Goal: Task Accomplishment & Management: Use online tool/utility

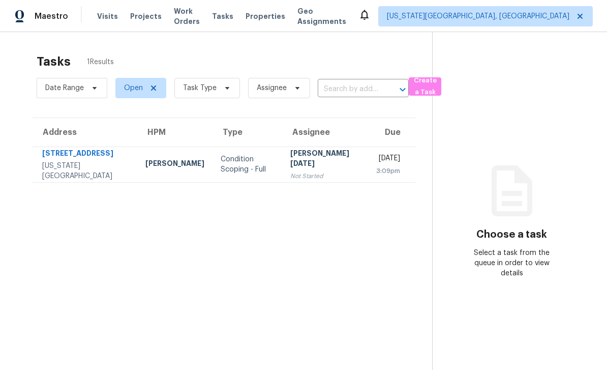
click at [233, 15] on span "Tasks" at bounding box center [222, 16] width 21 height 7
click at [200, 17] on span "Work Orders" at bounding box center [187, 16] width 26 height 20
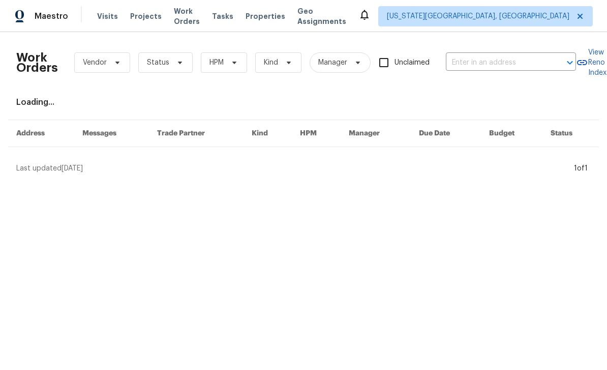
click at [277, 16] on span "Properties" at bounding box center [266, 16] width 40 height 10
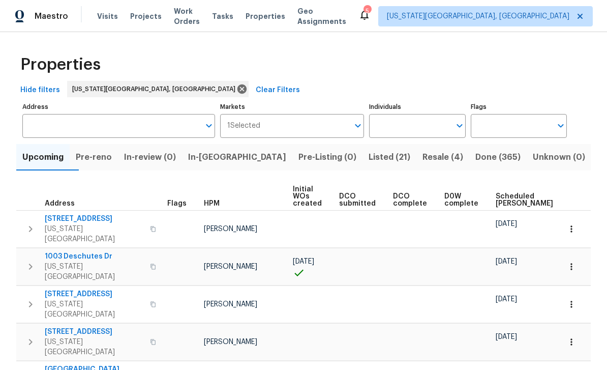
click at [280, 16] on span "Properties" at bounding box center [266, 16] width 40 height 10
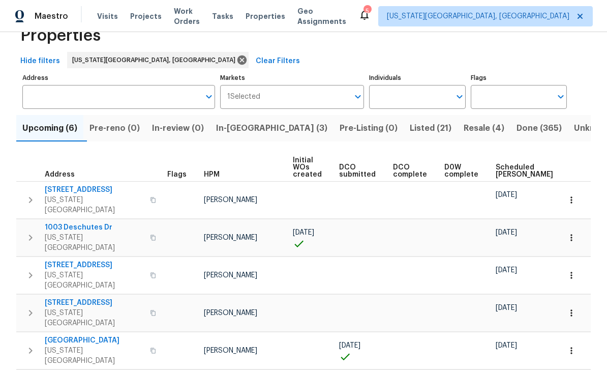
scroll to position [26, 0]
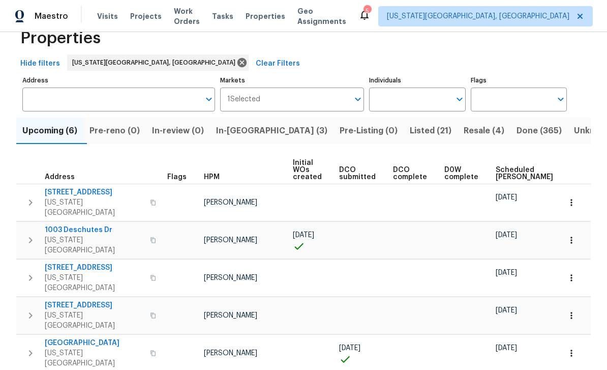
click at [257, 133] on span "In-[GEOGRAPHIC_DATA] (3)" at bounding box center [271, 131] width 111 height 14
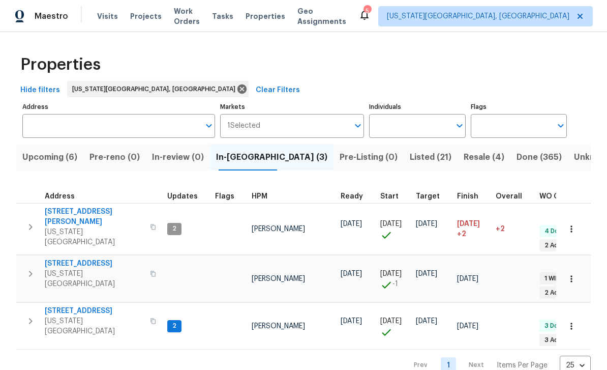
click at [155, 261] on button "button" at bounding box center [153, 273] width 12 height 24
click at [107, 258] on span "[STREET_ADDRESS]" at bounding box center [94, 263] width 99 height 10
click at [464, 157] on span "Resale (4)" at bounding box center [484, 157] width 41 height 14
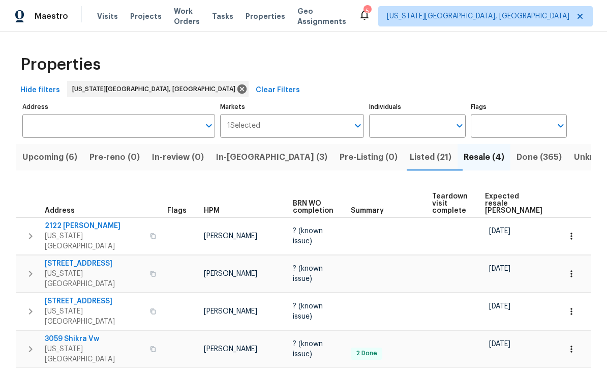
click at [180, 14] on span "Work Orders" at bounding box center [187, 16] width 26 height 20
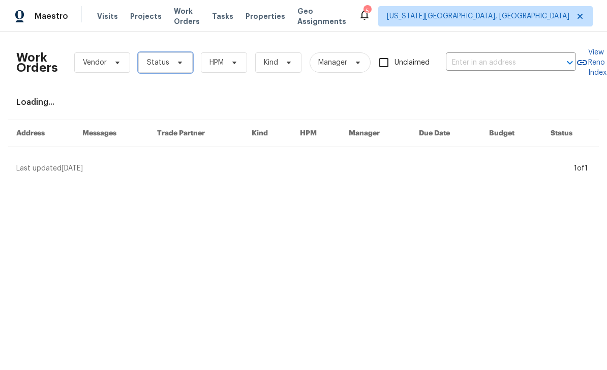
click at [187, 63] on span "Status" at bounding box center [165, 62] width 54 height 20
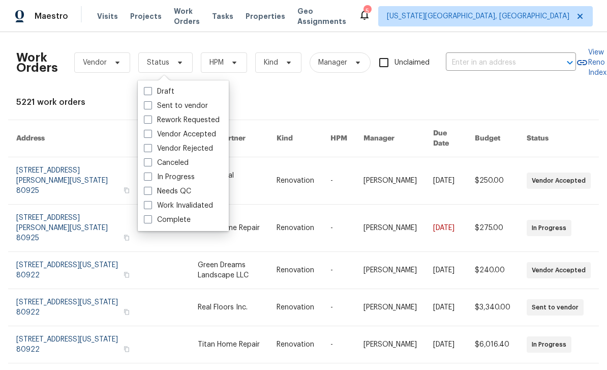
click at [150, 193] on span at bounding box center [148, 191] width 8 height 8
click at [150, 193] on input "Needs QC" at bounding box center [147, 189] width 7 height 7
checkbox input "true"
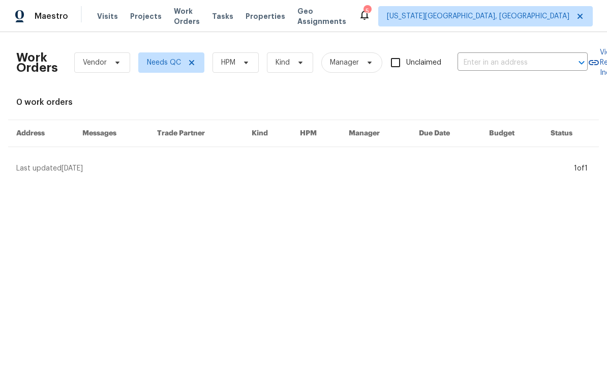
click at [275, 12] on span "Properties" at bounding box center [266, 16] width 40 height 10
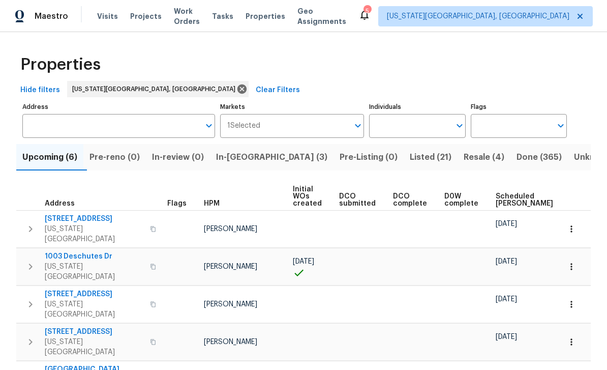
click at [189, 18] on span "Work Orders" at bounding box center [187, 16] width 26 height 20
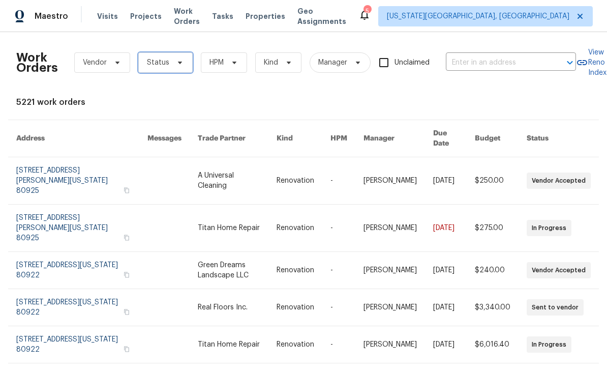
click at [184, 65] on span "Status" at bounding box center [165, 62] width 54 height 20
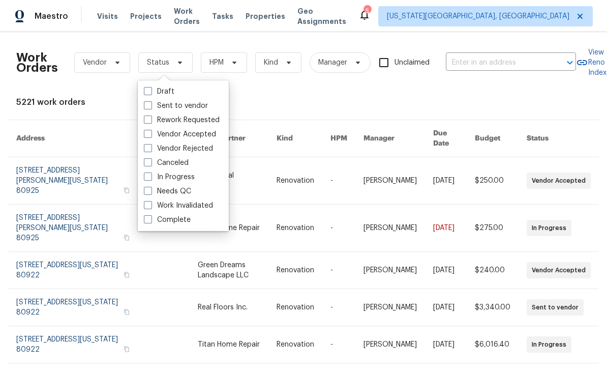
click at [147, 20] on span "Projects" at bounding box center [146, 16] width 32 height 10
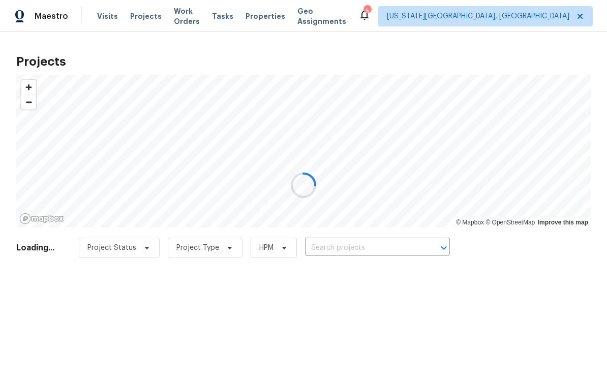
click at [137, 16] on div at bounding box center [303, 185] width 607 height 370
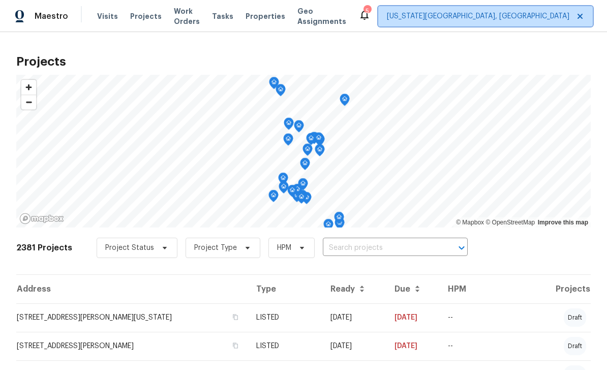
click at [483, 12] on span "[US_STATE][GEOGRAPHIC_DATA], [GEOGRAPHIC_DATA]" at bounding box center [478, 16] width 183 height 10
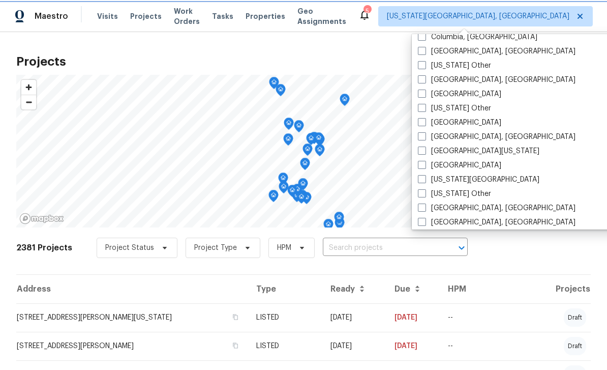
scroll to position [322, 0]
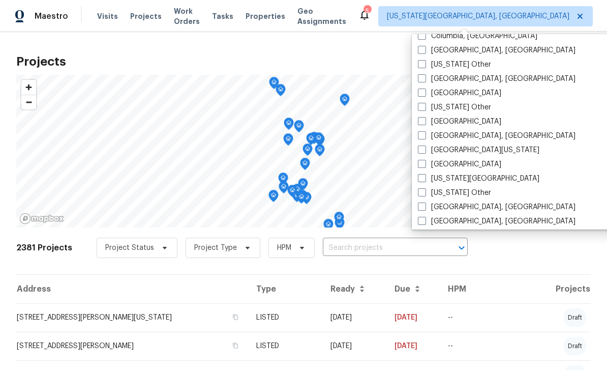
click at [422, 123] on span at bounding box center [422, 121] width 8 height 8
click at [422, 123] on input "Denver" at bounding box center [421, 119] width 7 height 7
checkbox input "true"
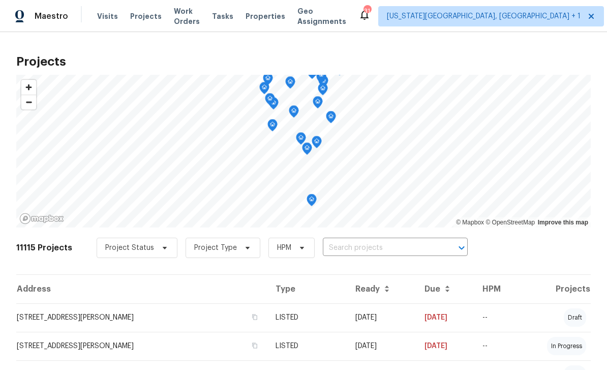
click at [144, 20] on span "Projects" at bounding box center [146, 16] width 32 height 10
click at [141, 16] on span "Projects" at bounding box center [146, 16] width 32 height 10
click at [372, 252] on input "text" at bounding box center [381, 248] width 116 height 16
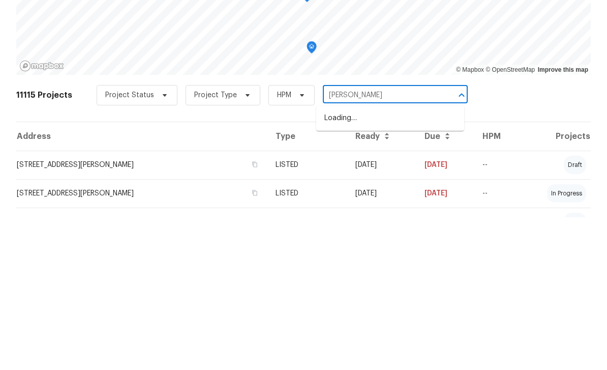
type input "Iola"
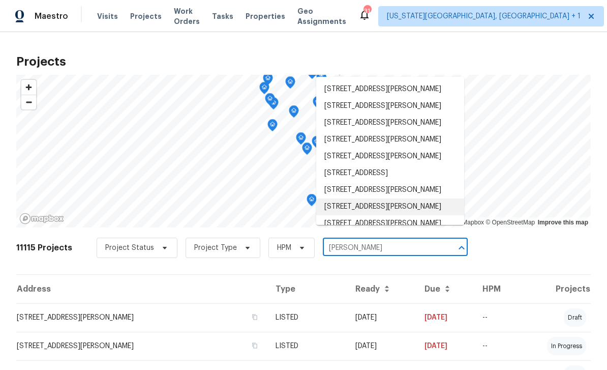
click at [373, 198] on li "1200 Iola St, Aurora, CO 80010" at bounding box center [390, 206] width 148 height 17
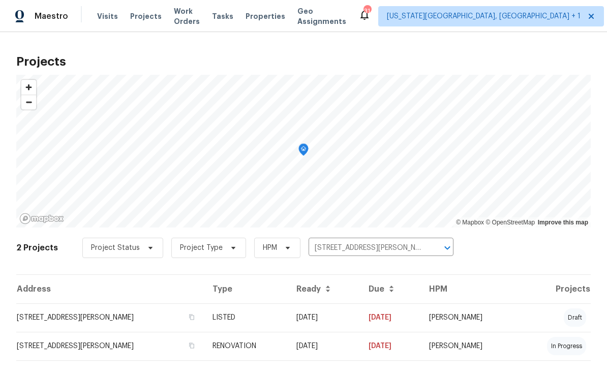
click at [146, 316] on td "1200 Iola St, Aurora, CO 80010" at bounding box center [110, 317] width 188 height 28
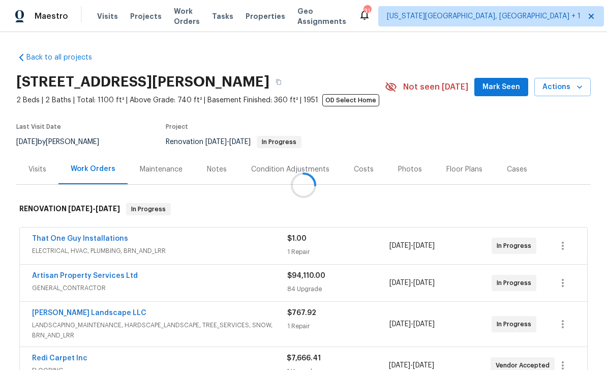
click at [496, 84] on span "Mark Seen" at bounding box center [502, 87] width 38 height 13
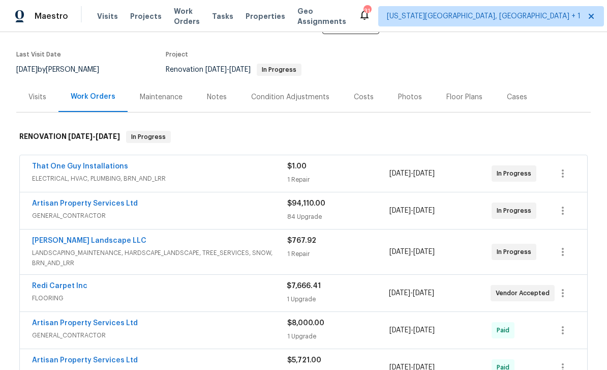
scroll to position [23, 0]
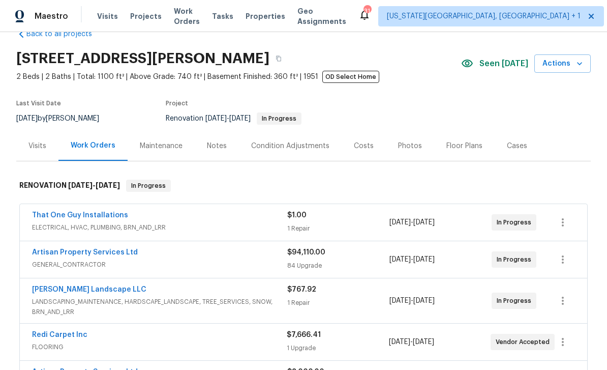
click at [60, 213] on link "That One Guy Installations" at bounding box center [80, 215] width 96 height 7
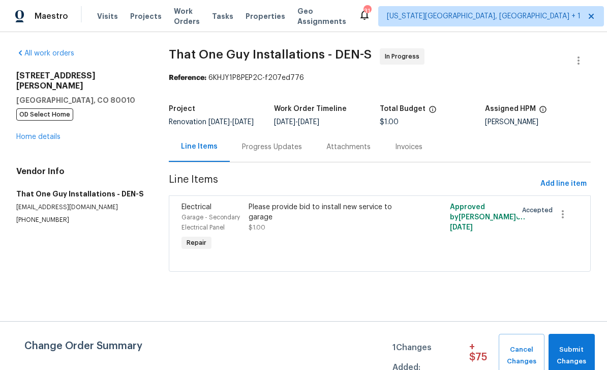
click at [294, 152] on div "Progress Updates" at bounding box center [272, 147] width 60 height 10
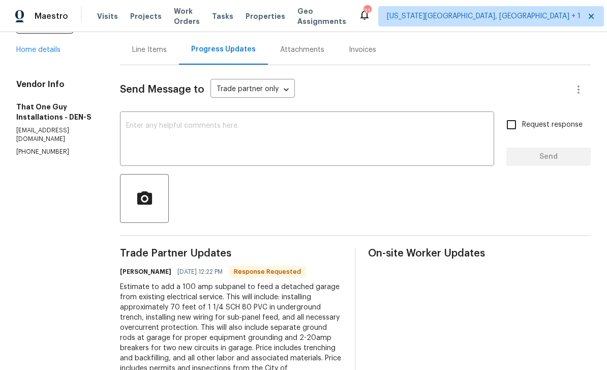
scroll to position [33, 0]
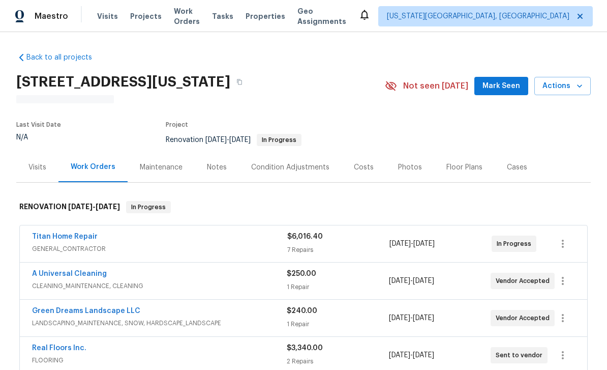
click at [581, 88] on icon "button" at bounding box center [580, 86] width 10 height 10
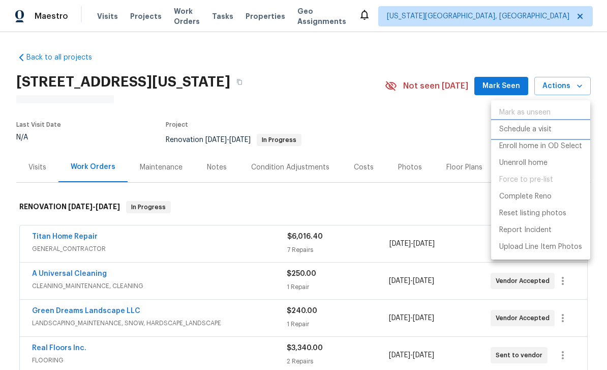
click at [522, 131] on p "Schedule a visit" at bounding box center [525, 129] width 52 height 11
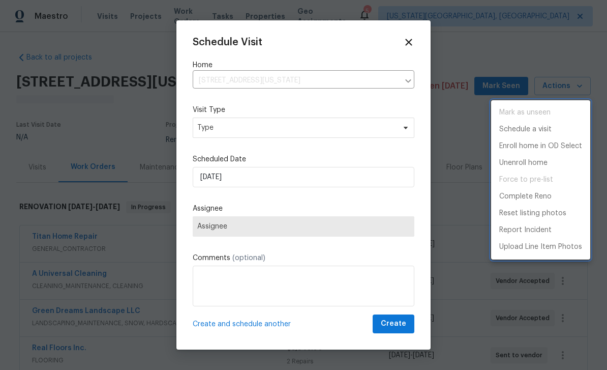
click at [304, 234] on div at bounding box center [303, 185] width 607 height 370
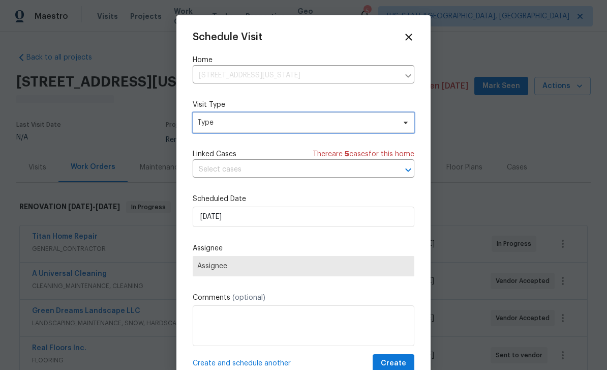
click at [284, 115] on span "Type" at bounding box center [304, 122] width 222 height 20
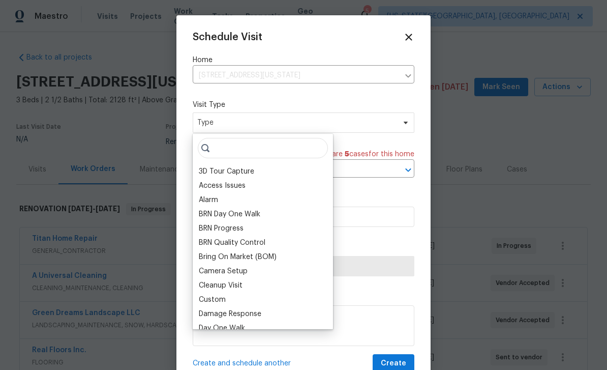
click at [219, 180] on div "Access Issues" at bounding box center [263, 186] width 134 height 14
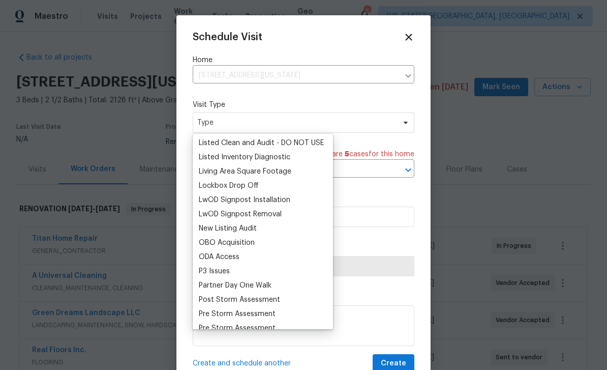
scroll to position [510, 0]
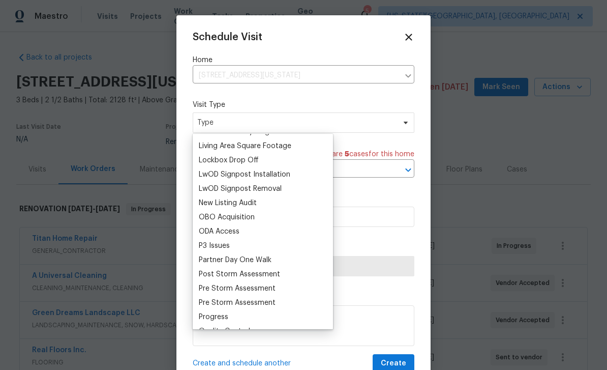
click at [218, 318] on div "Progress" at bounding box center [213, 317] width 29 height 10
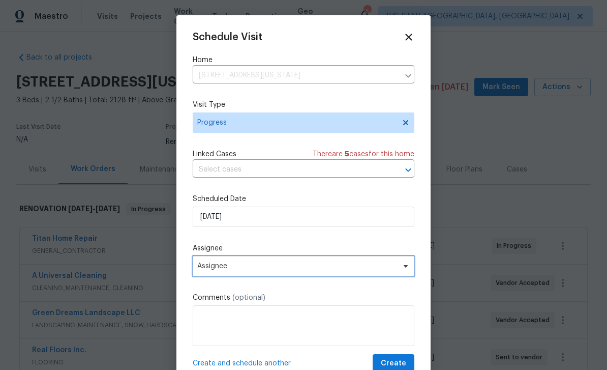
click at [279, 270] on span "Assignee" at bounding box center [296, 266] width 199 height 8
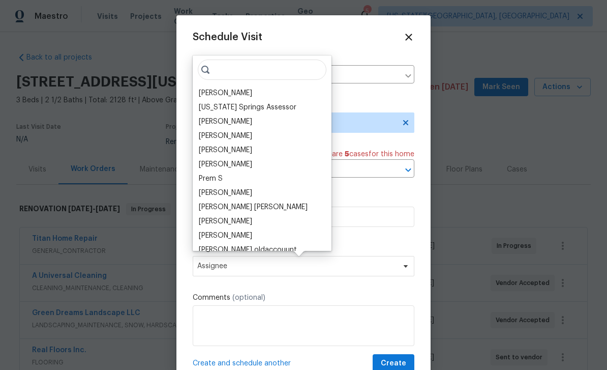
click at [223, 89] on div "[PERSON_NAME]" at bounding box center [225, 93] width 53 height 10
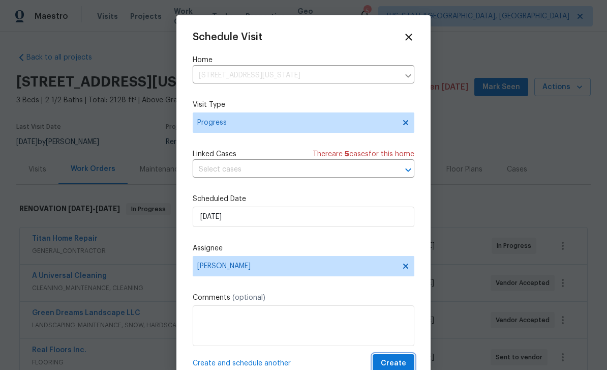
click at [400, 358] on button "Create" at bounding box center [394, 363] width 42 height 19
